Goal: Information Seeking & Learning: Find specific fact

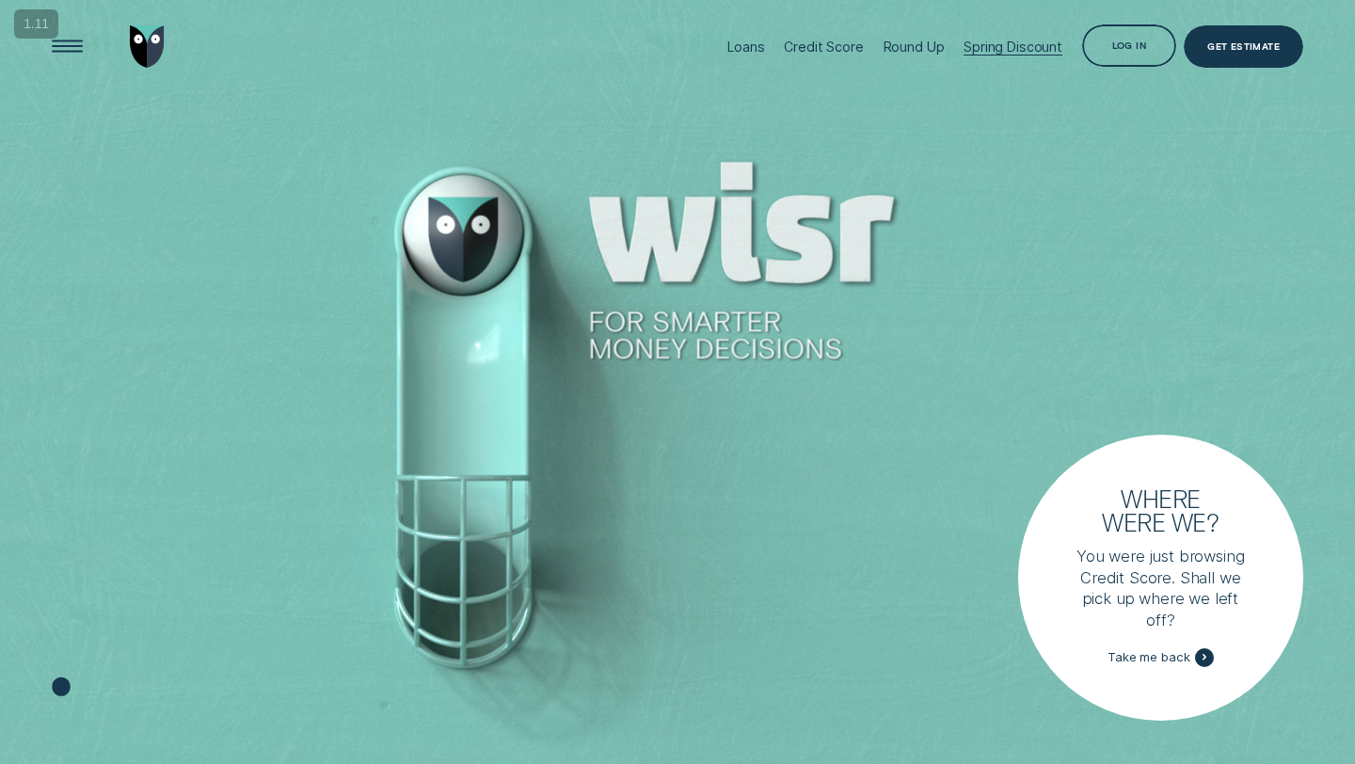
click at [1004, 56] on div "Spring Discount" at bounding box center [1013, 47] width 99 height 94
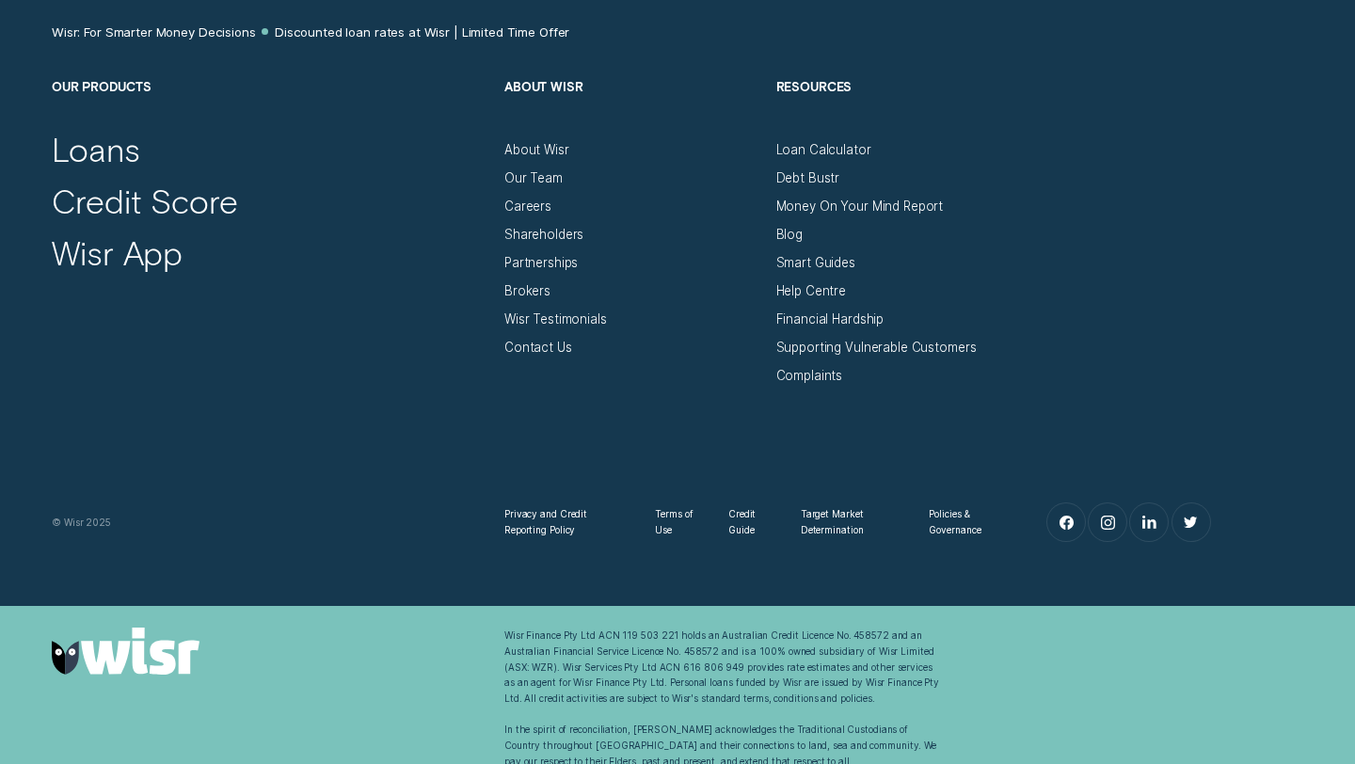
scroll to position [3499, 0]
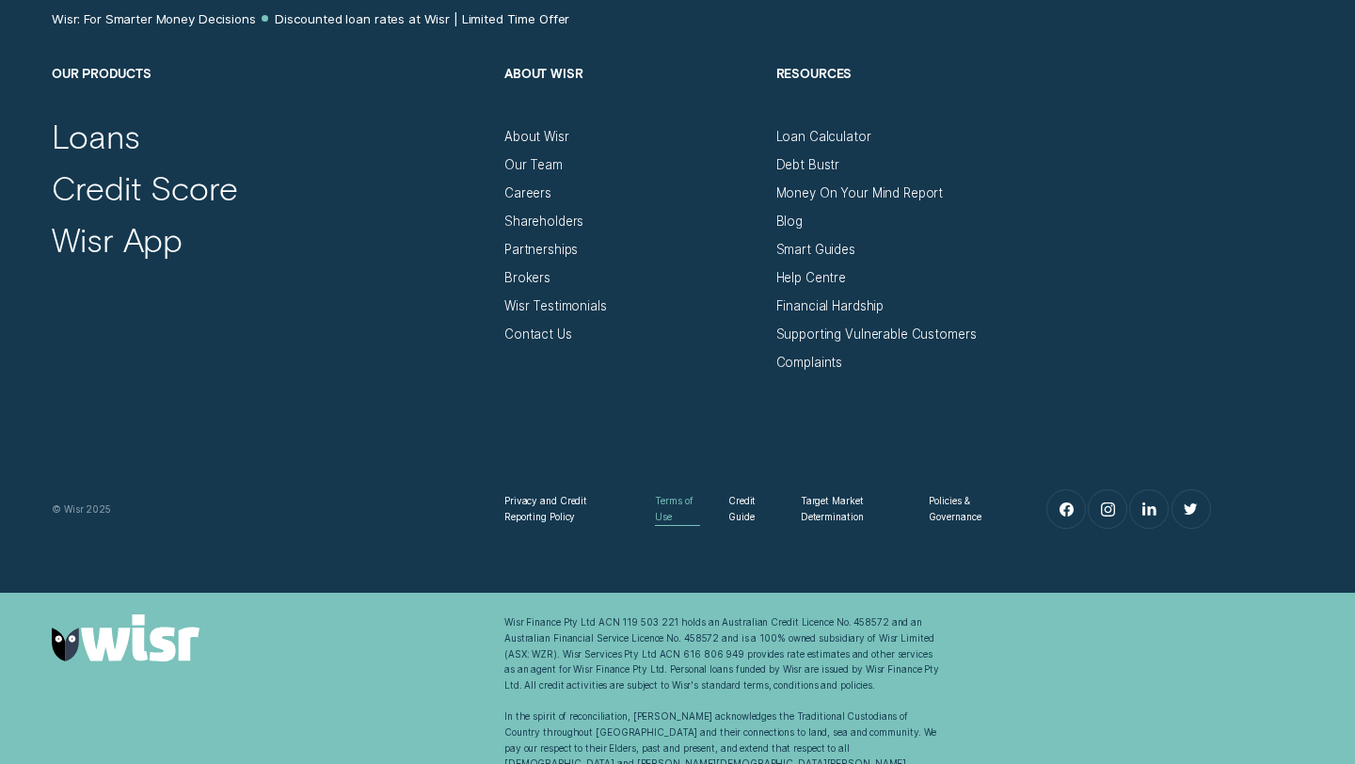
click at [672, 501] on div "Terms of Use" at bounding box center [677, 508] width 45 height 31
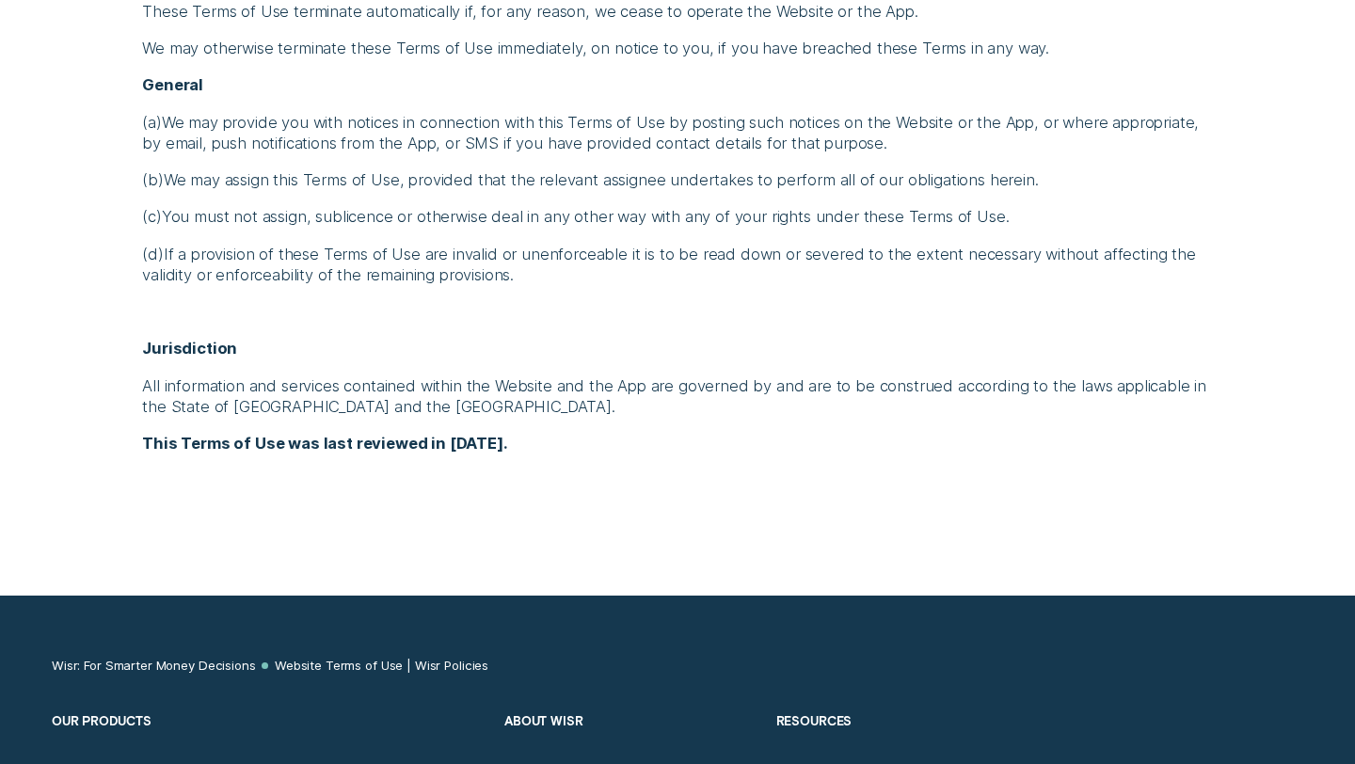
scroll to position [5931, 0]
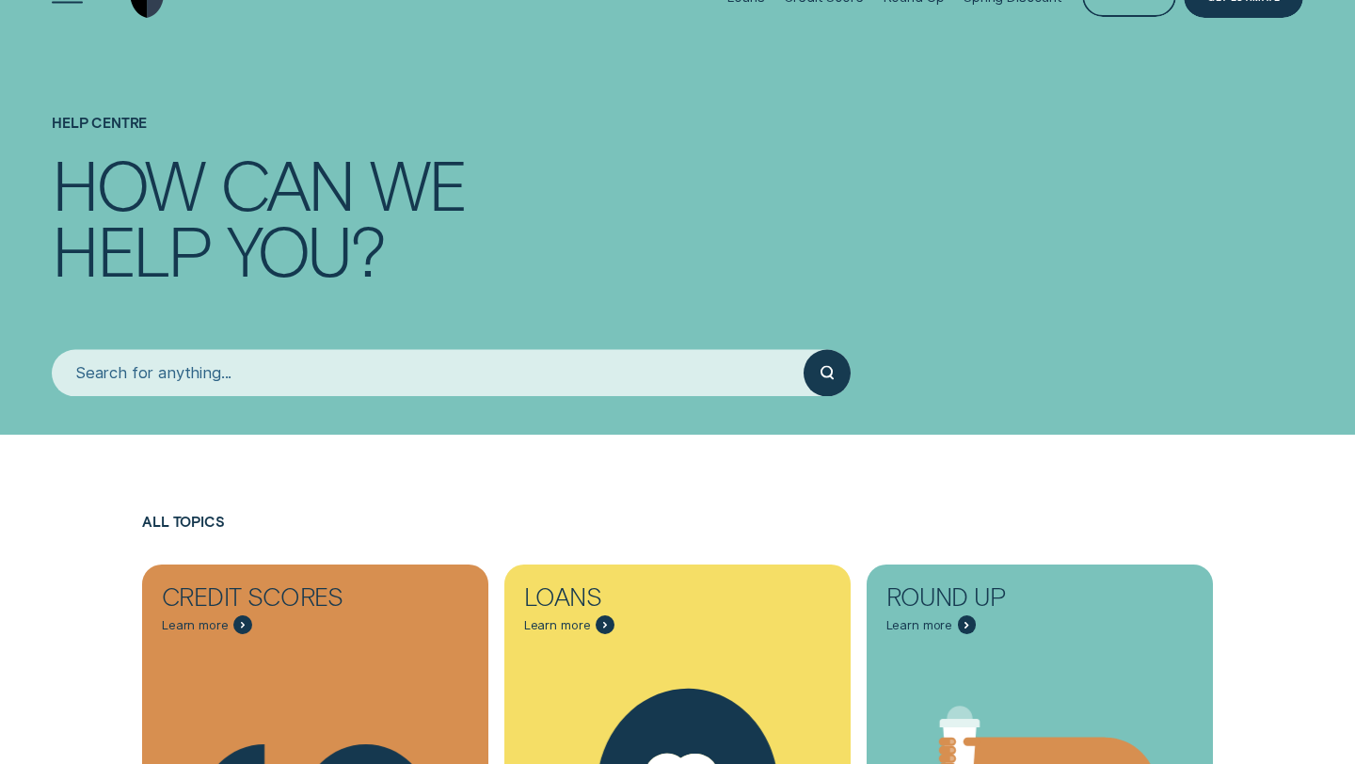
scroll to position [95, 0]
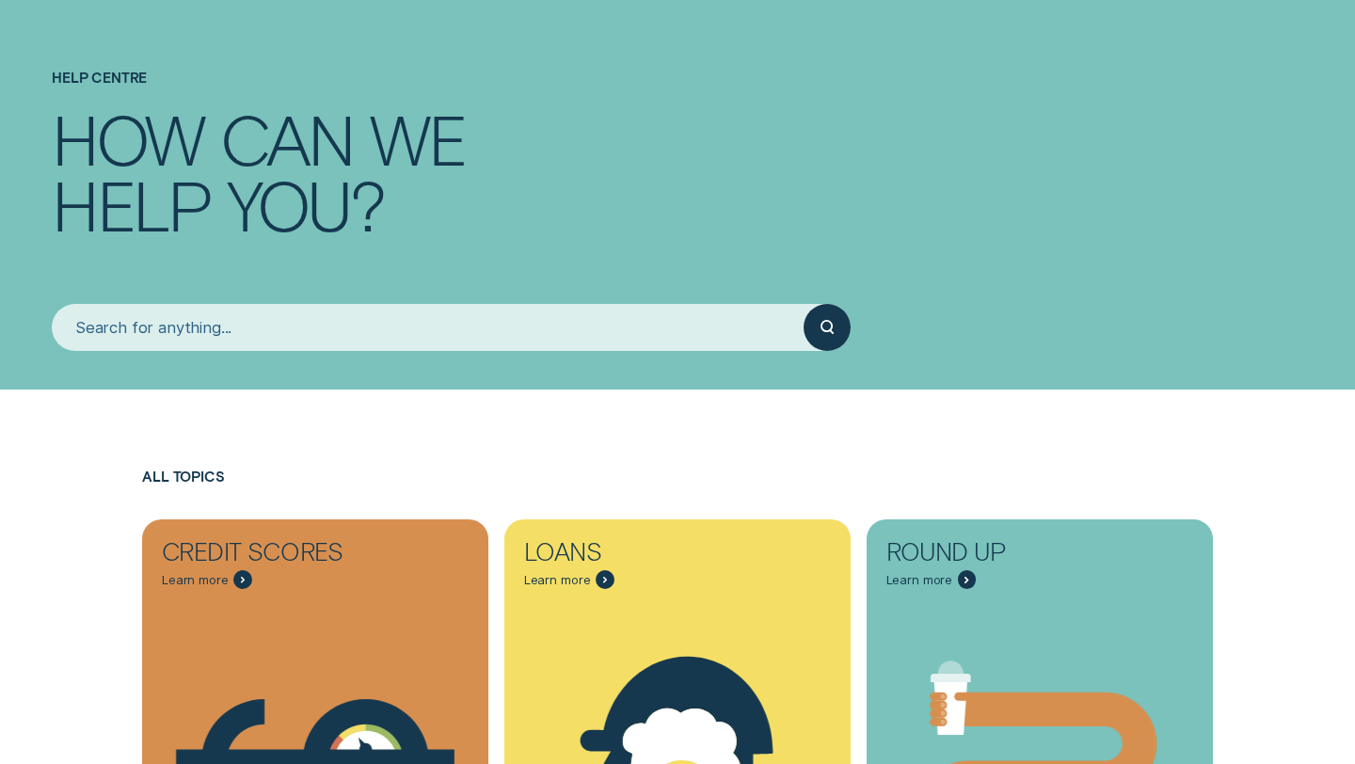
click at [366, 321] on input "search" at bounding box center [428, 327] width 752 height 47
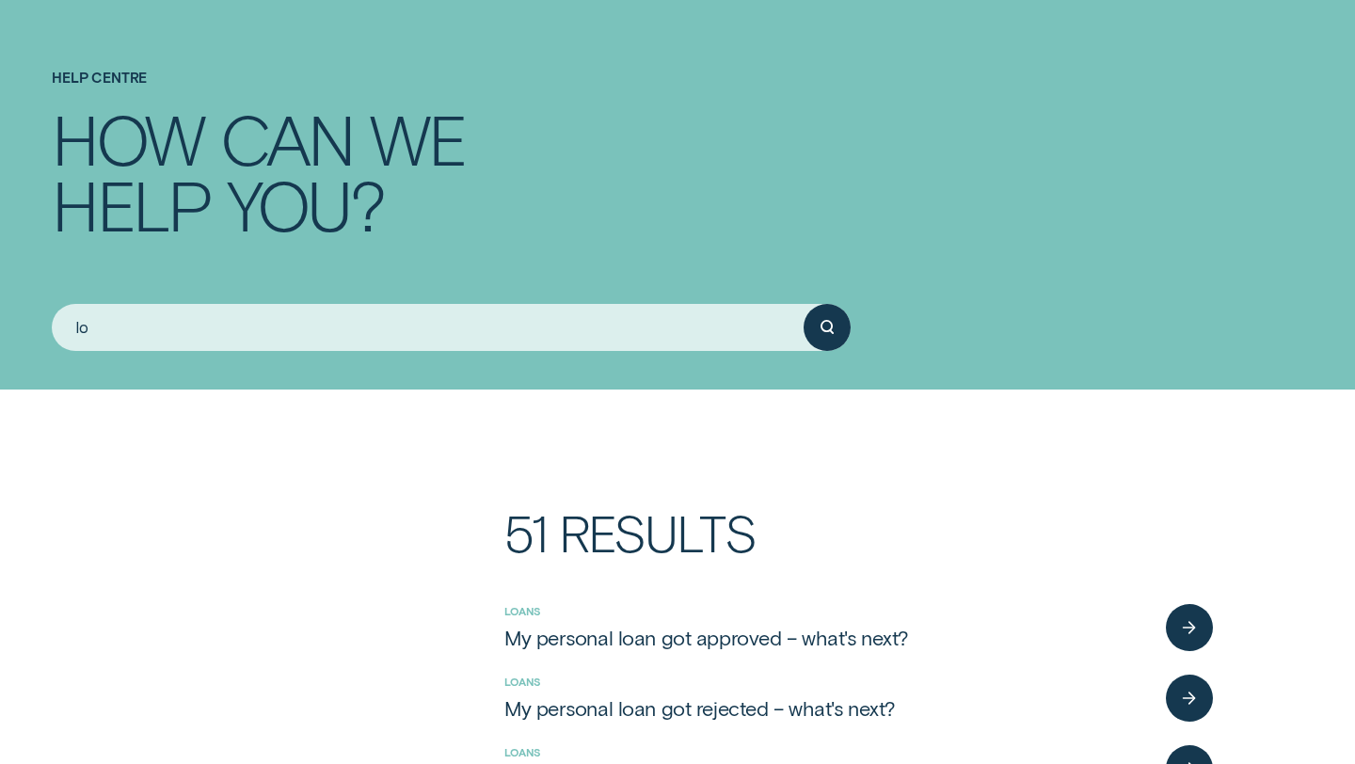
type input "l"
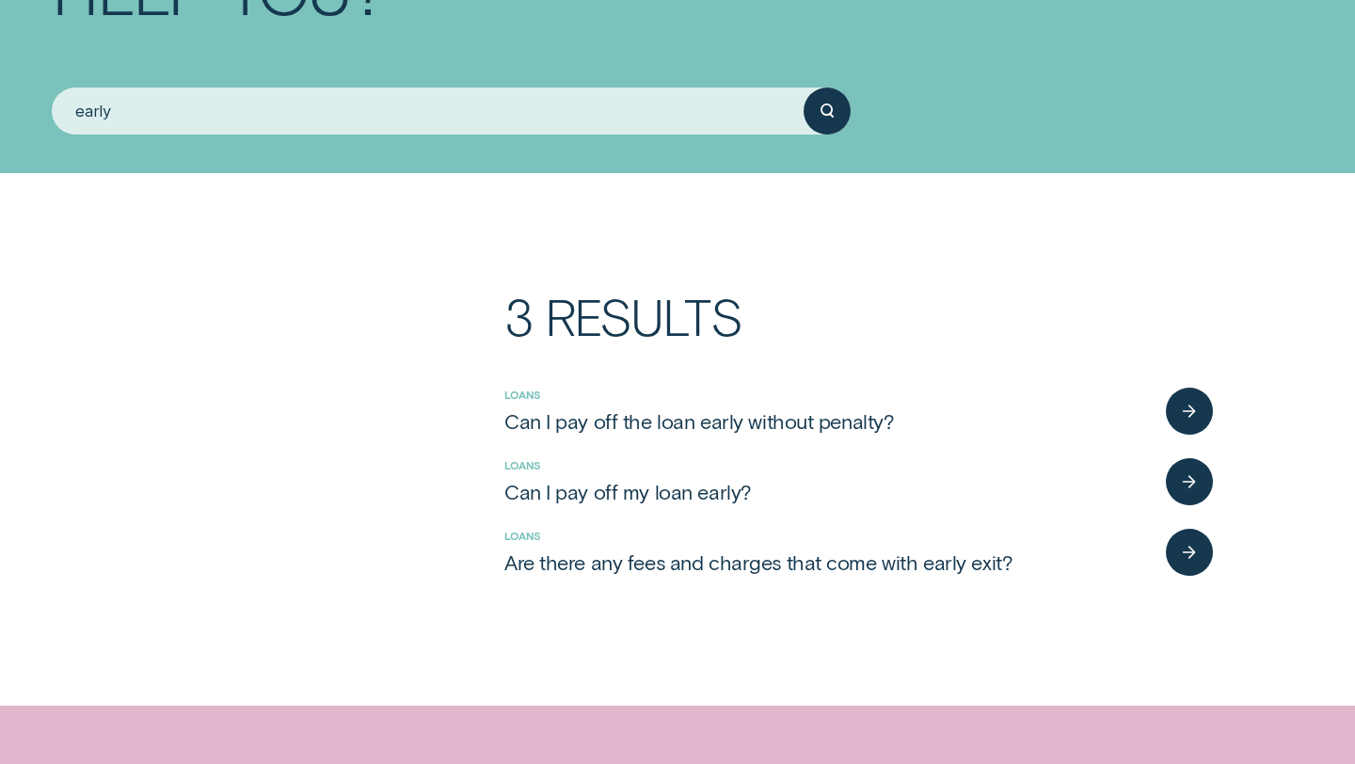
scroll to position [344, 0]
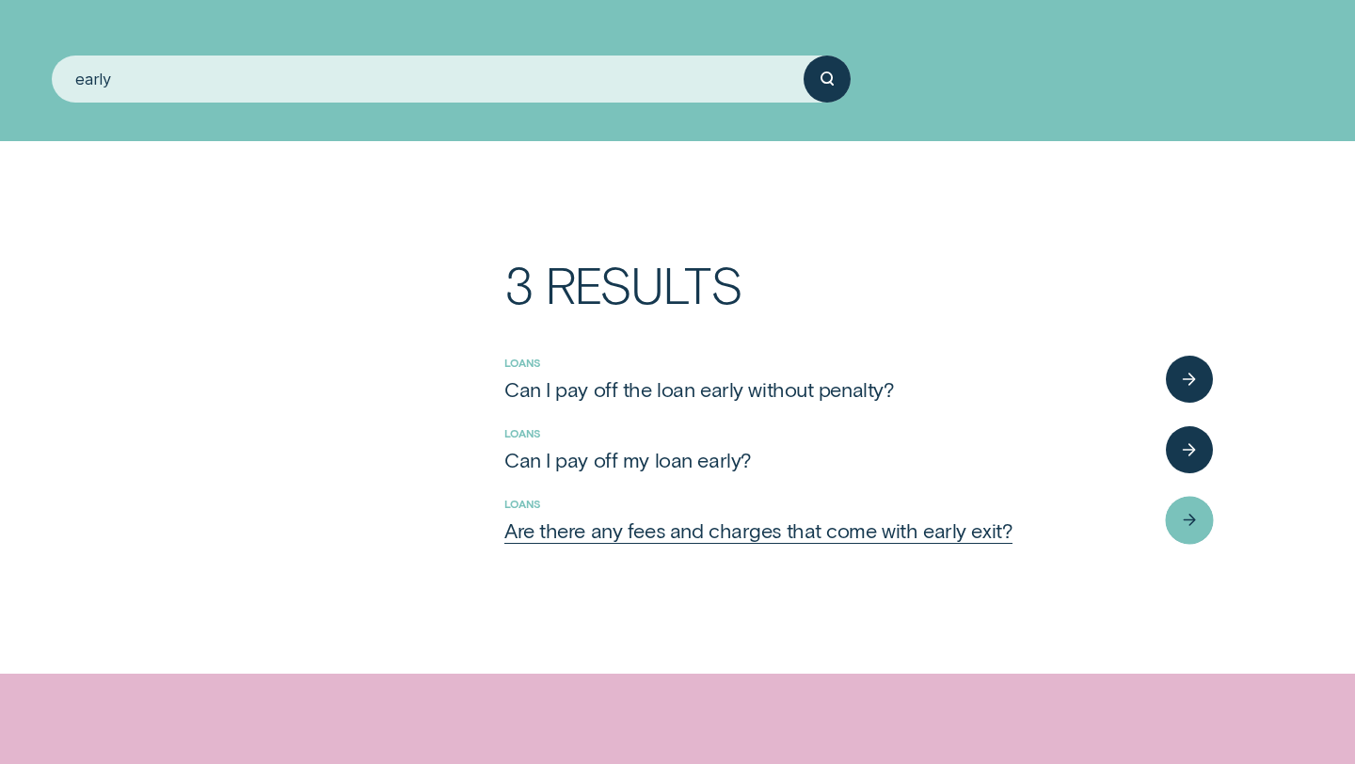
type input "early"
click at [657, 527] on div "Are there any fees and charges that come with early exit?" at bounding box center [758, 530] width 508 height 25
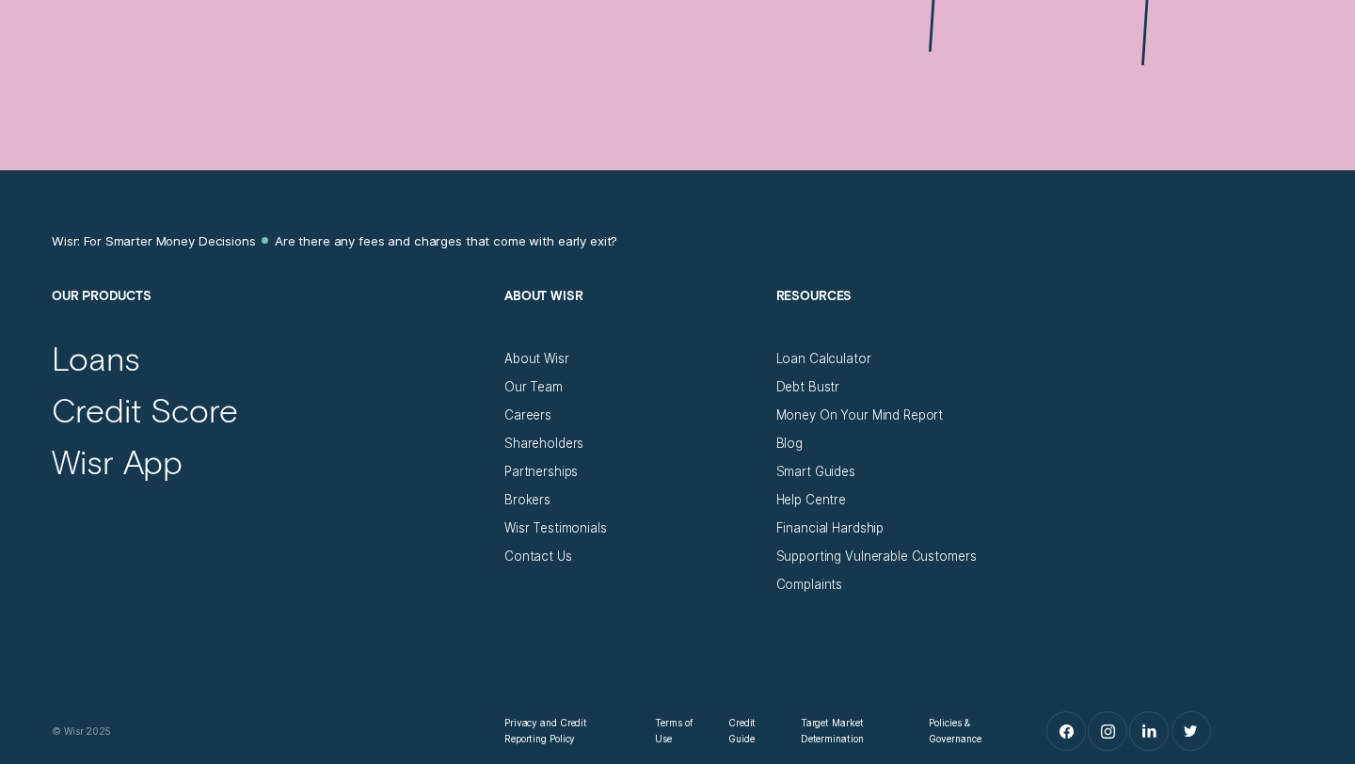
scroll to position [1300, 0]
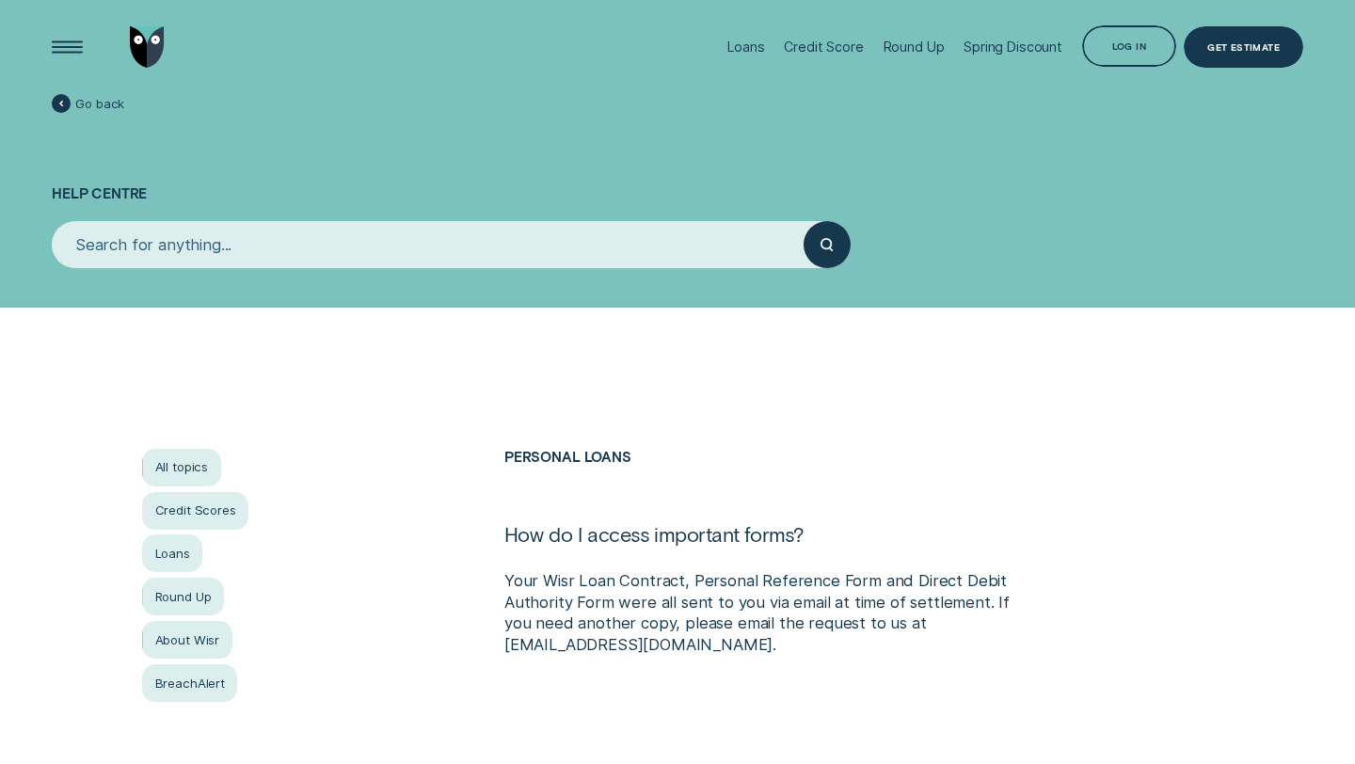
click at [318, 243] on input "search" at bounding box center [428, 244] width 752 height 47
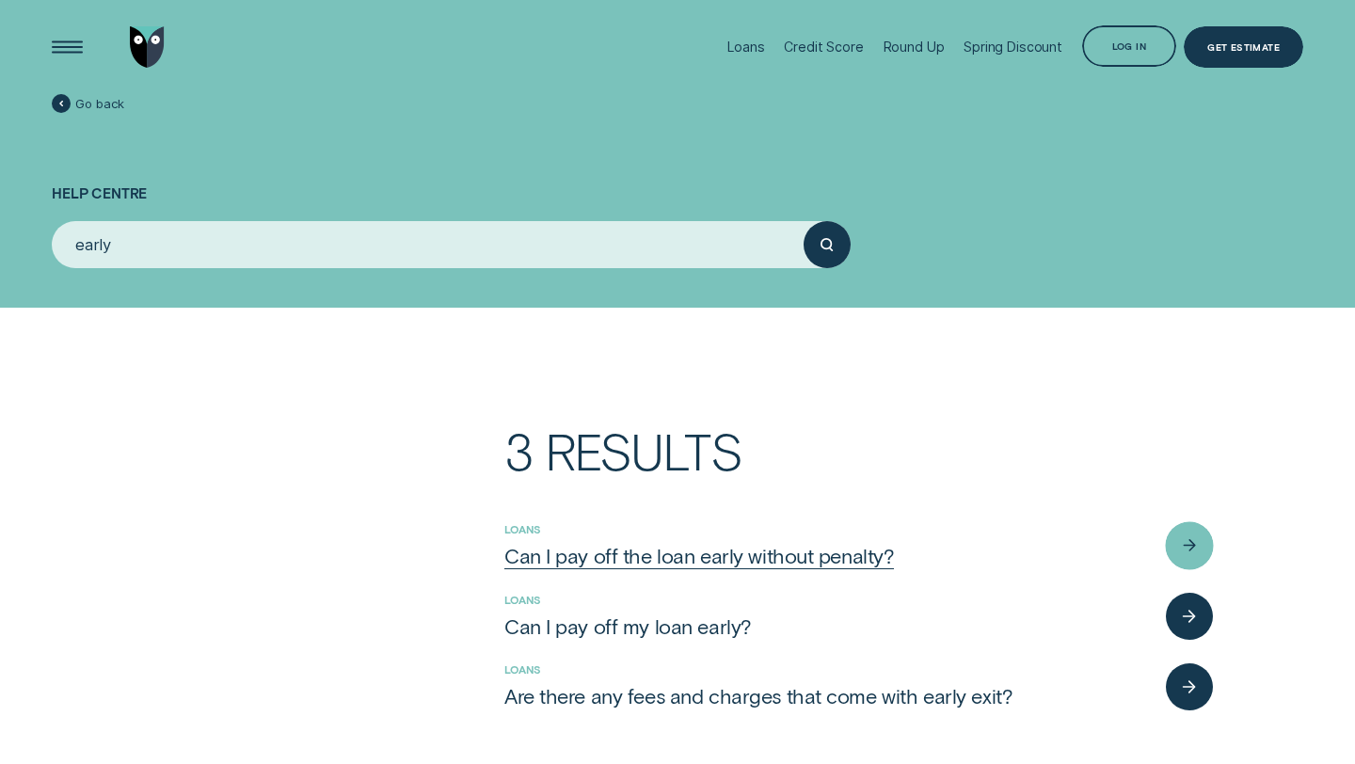
type input "early"
click at [789, 571] on div "Loans Can I pay off the loan early without penalty?" at bounding box center [858, 546] width 709 height 71
click at [797, 566] on div "Can I pay off the loan early without penalty?" at bounding box center [699, 555] width 391 height 25
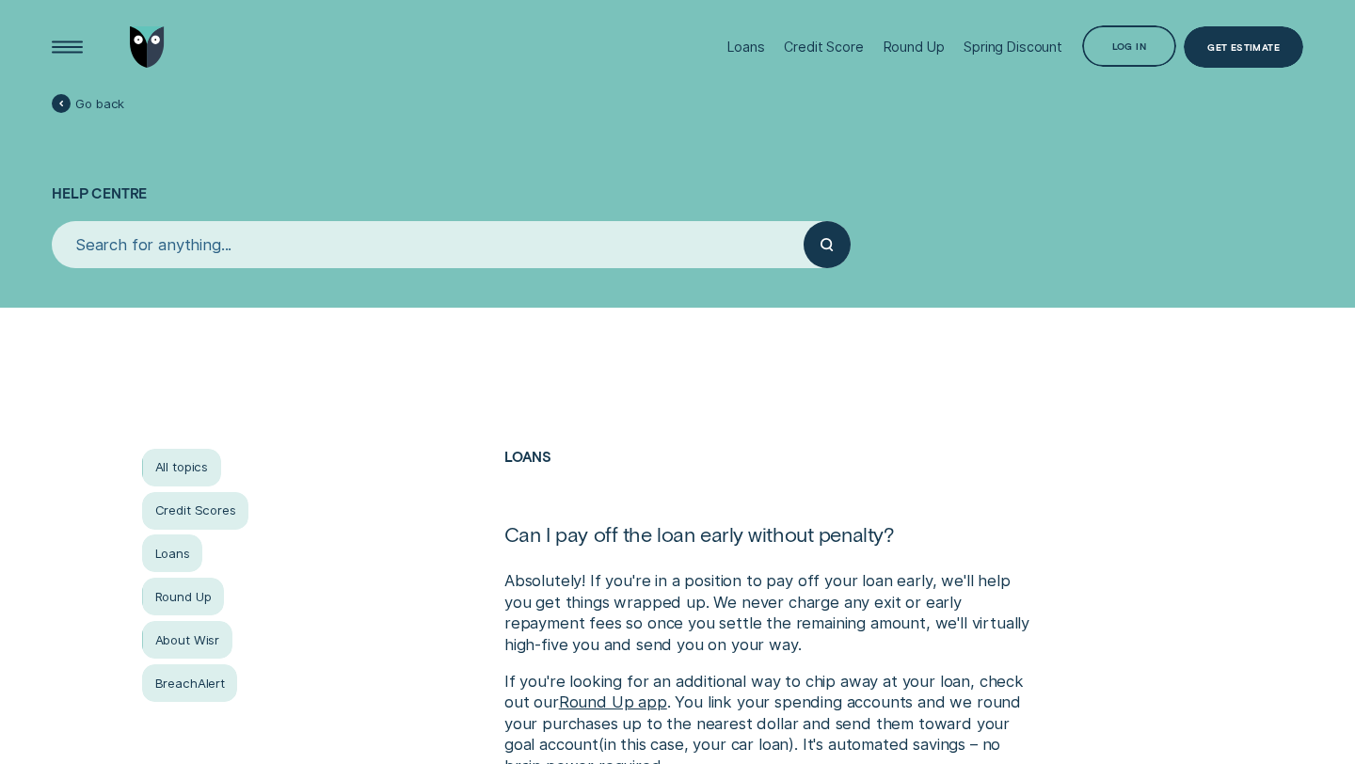
click at [492, 254] on input "search" at bounding box center [428, 244] width 752 height 47
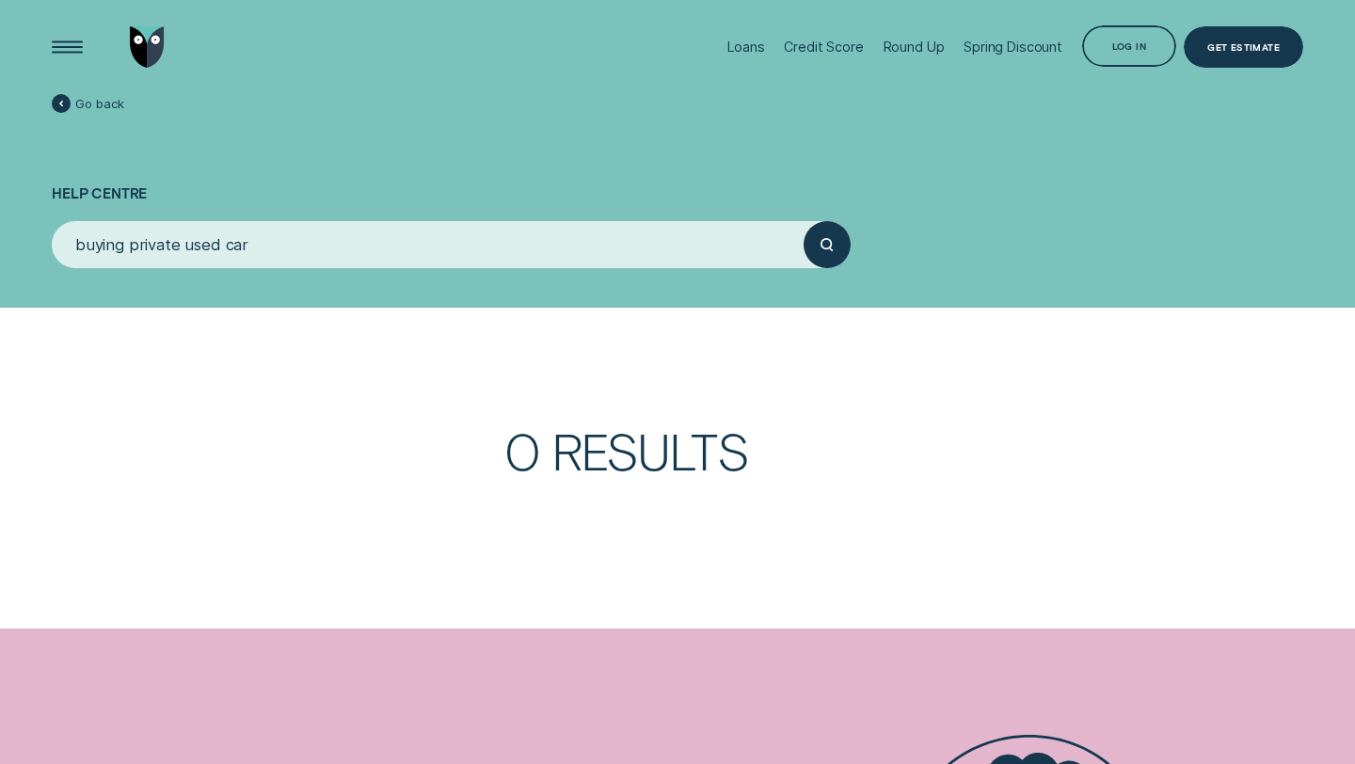
click at [804, 221] on button "submit" at bounding box center [827, 244] width 47 height 47
click at [208, 263] on input "buying private used car" at bounding box center [428, 244] width 752 height 47
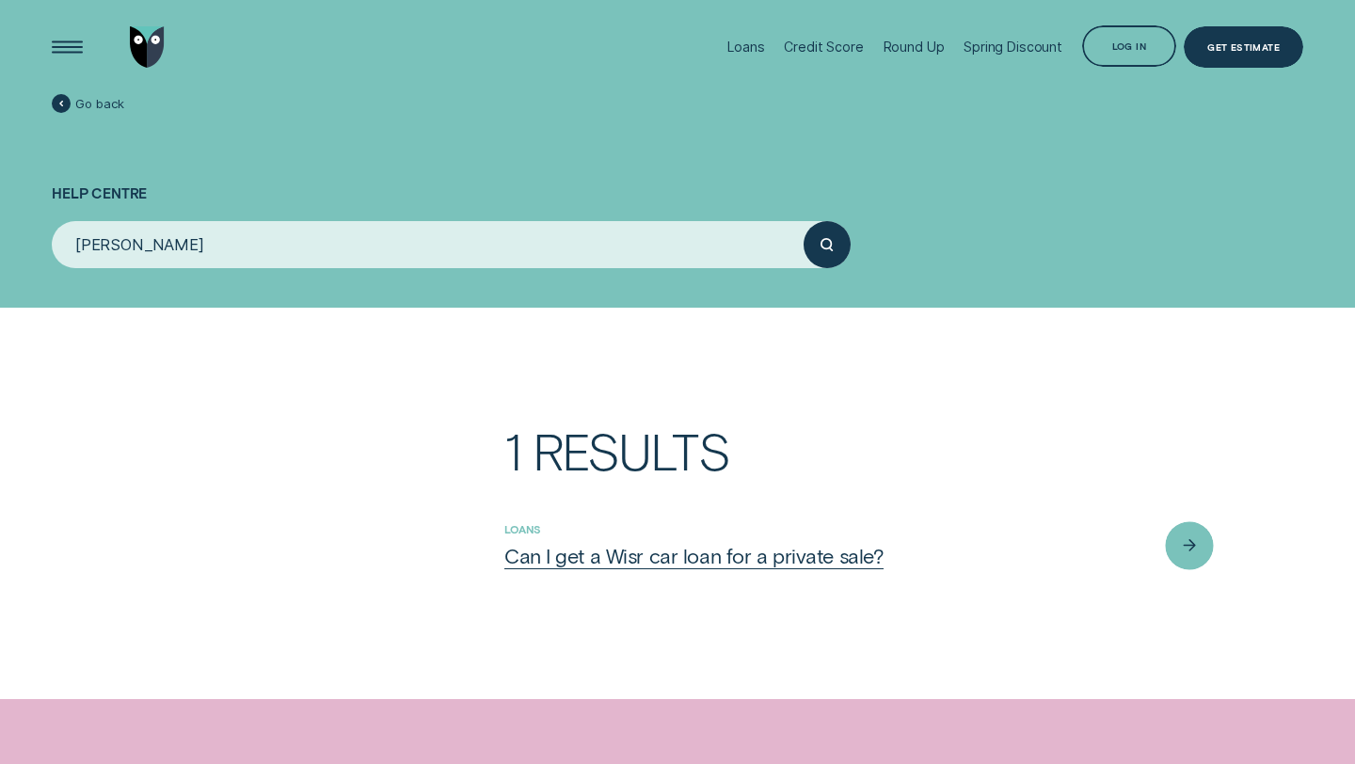
type input "priva"
click at [552, 560] on div "Can I get a Wisr car loan for a private sale?" at bounding box center [694, 555] width 380 height 25
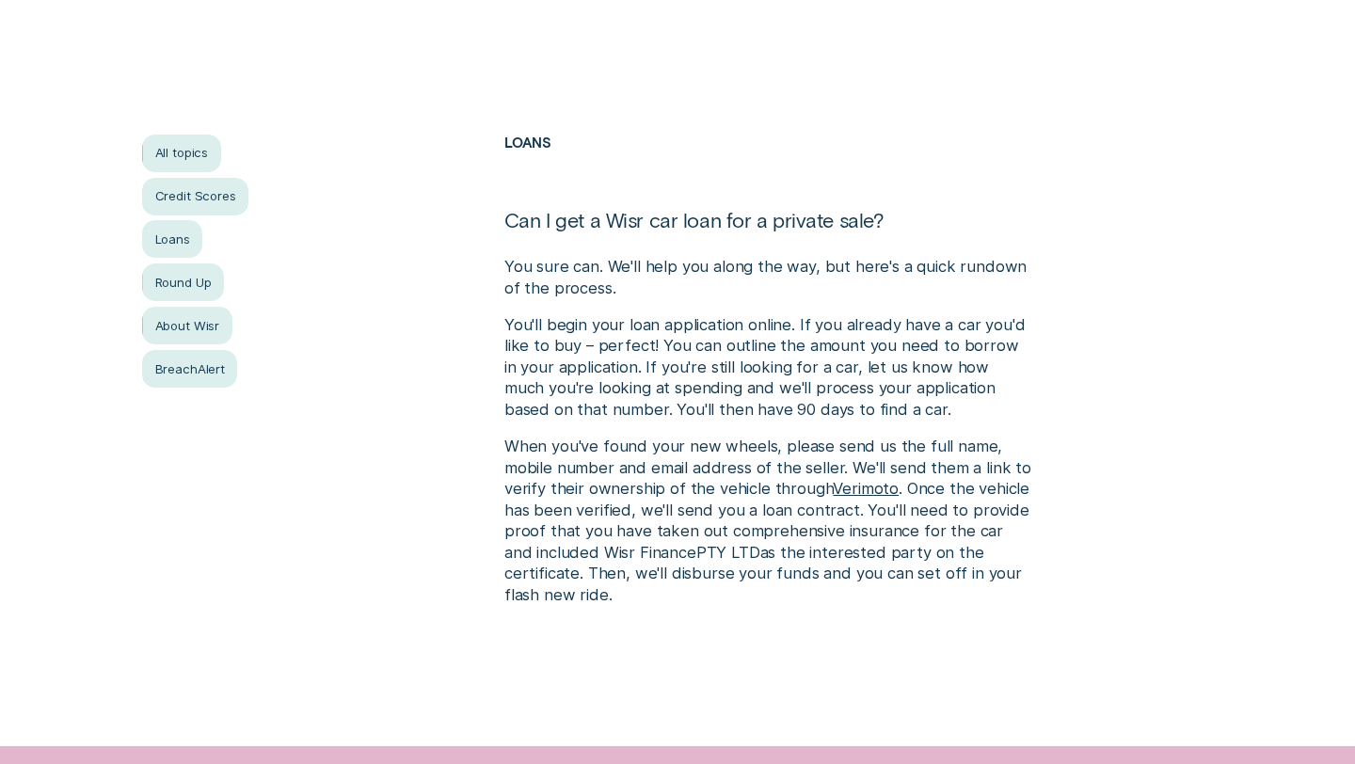
scroll to position [325, 0]
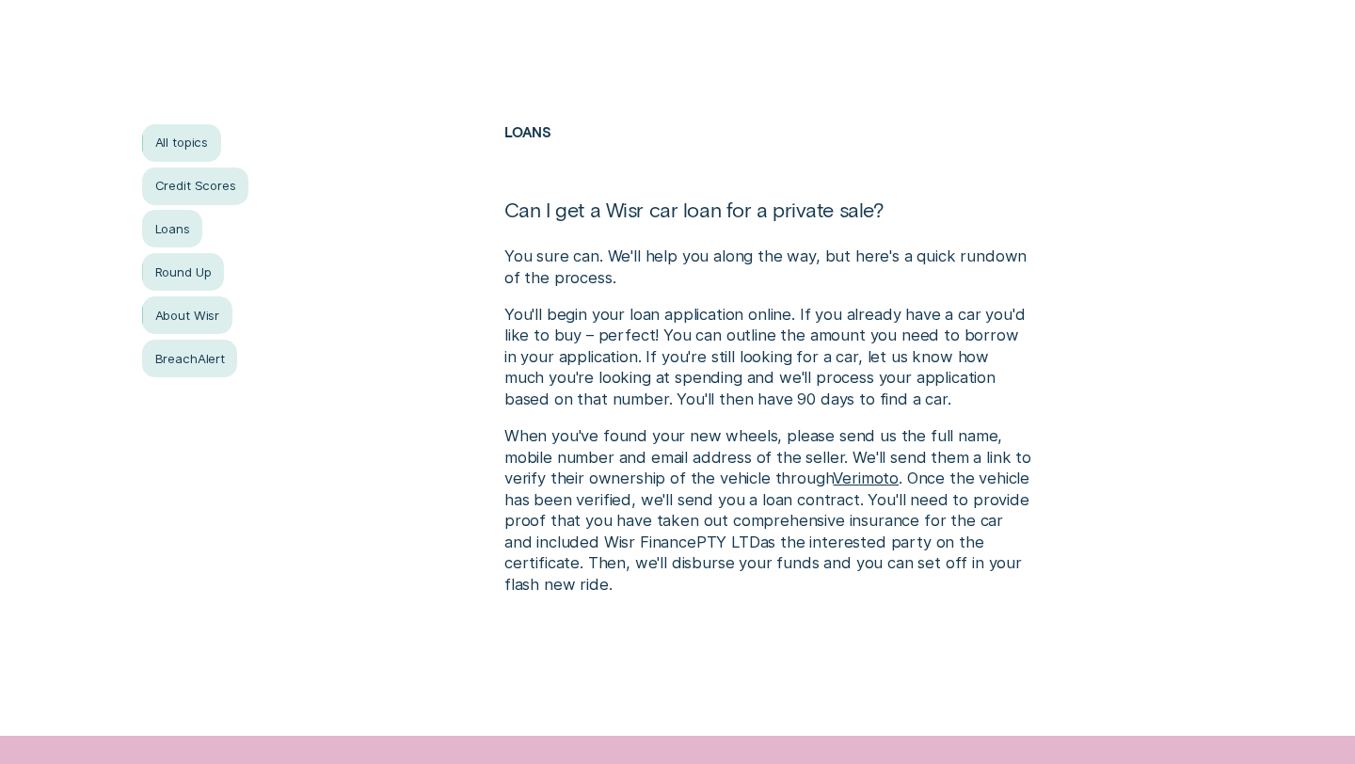
click at [1020, 367] on p "You'll begin your loan application online. If you already have a car you'd like…" at bounding box center [767, 357] width 527 height 106
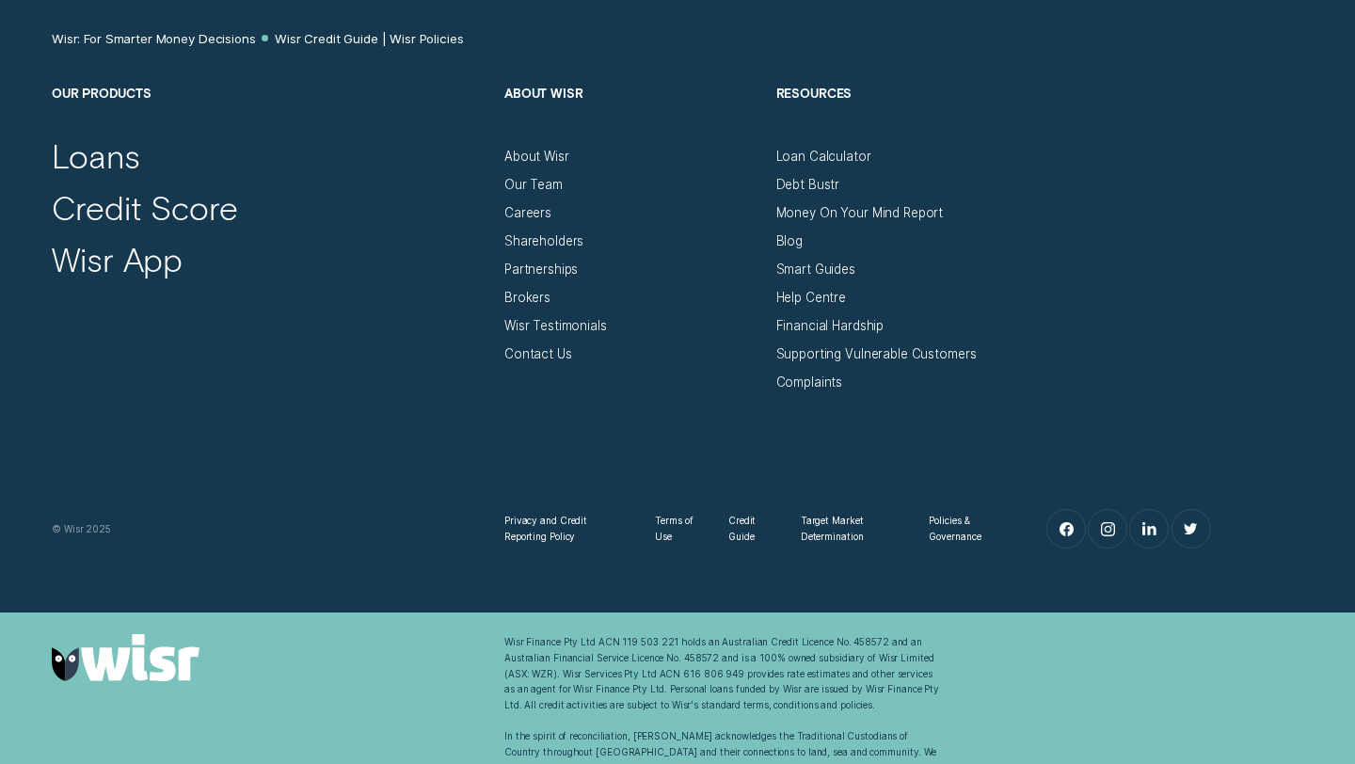
scroll to position [3256, 0]
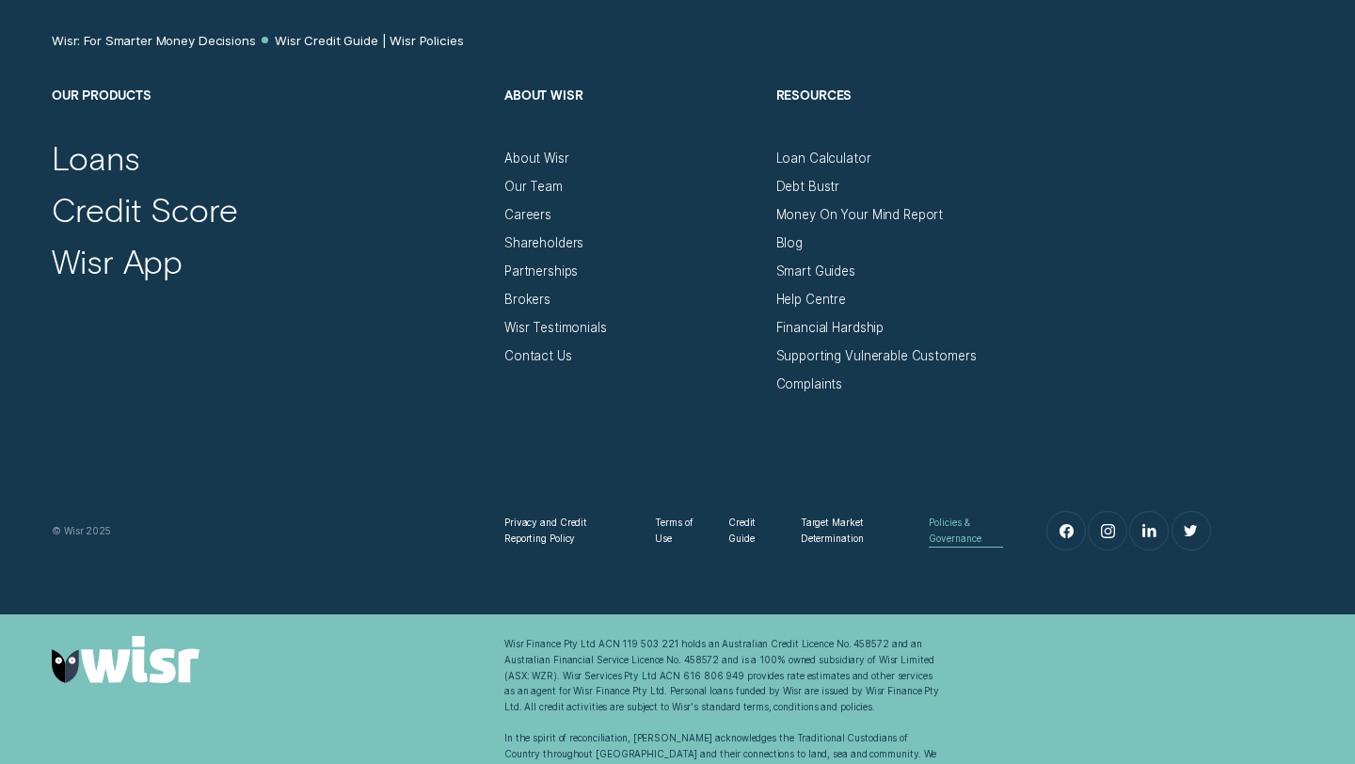
click at [935, 520] on div "Policies & Governance" at bounding box center [966, 530] width 74 height 31
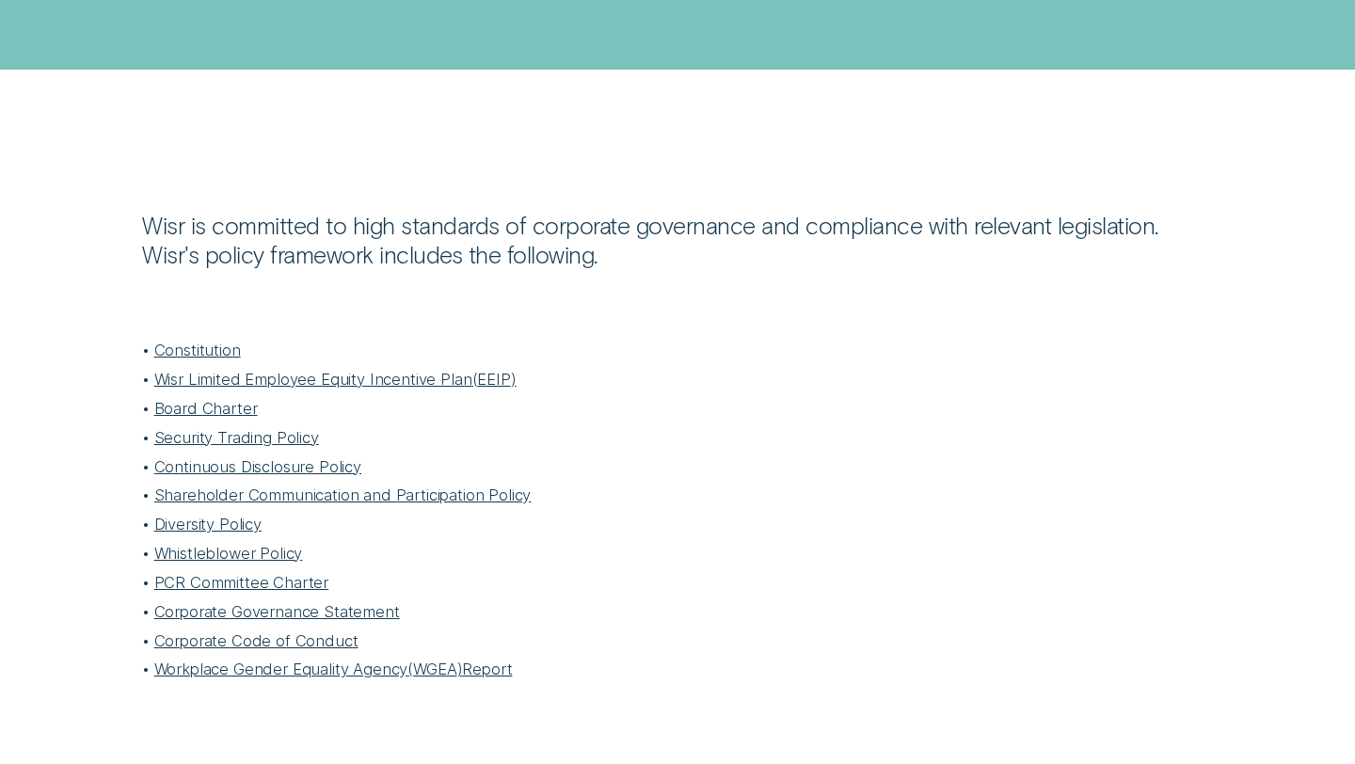
scroll to position [344, 0]
